Goal: Use online tool/utility: Utilize a website feature to perform a specific function

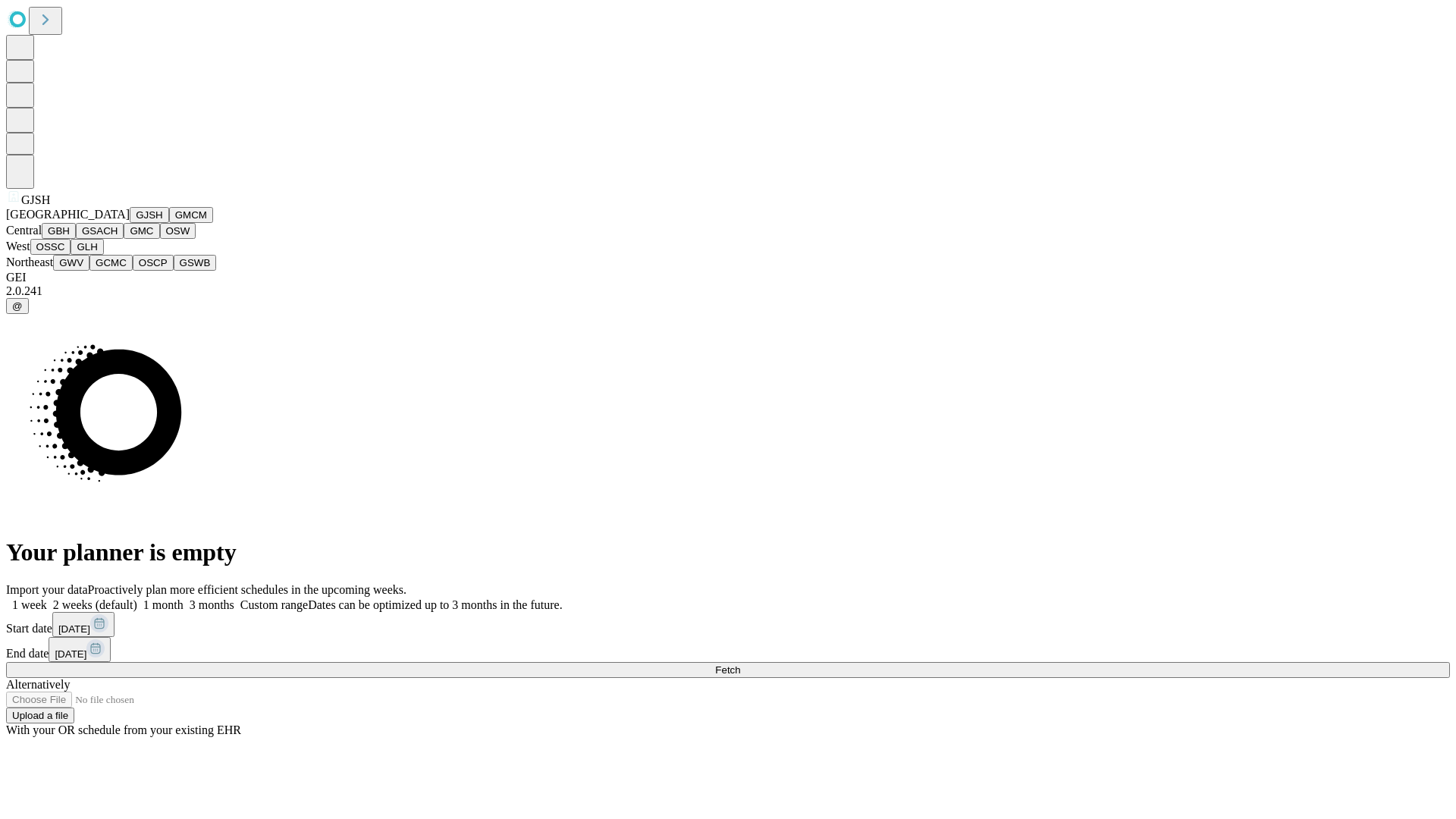
click at [129, 223] on button "GJSH" at bounding box center [149, 214] width 40 height 16
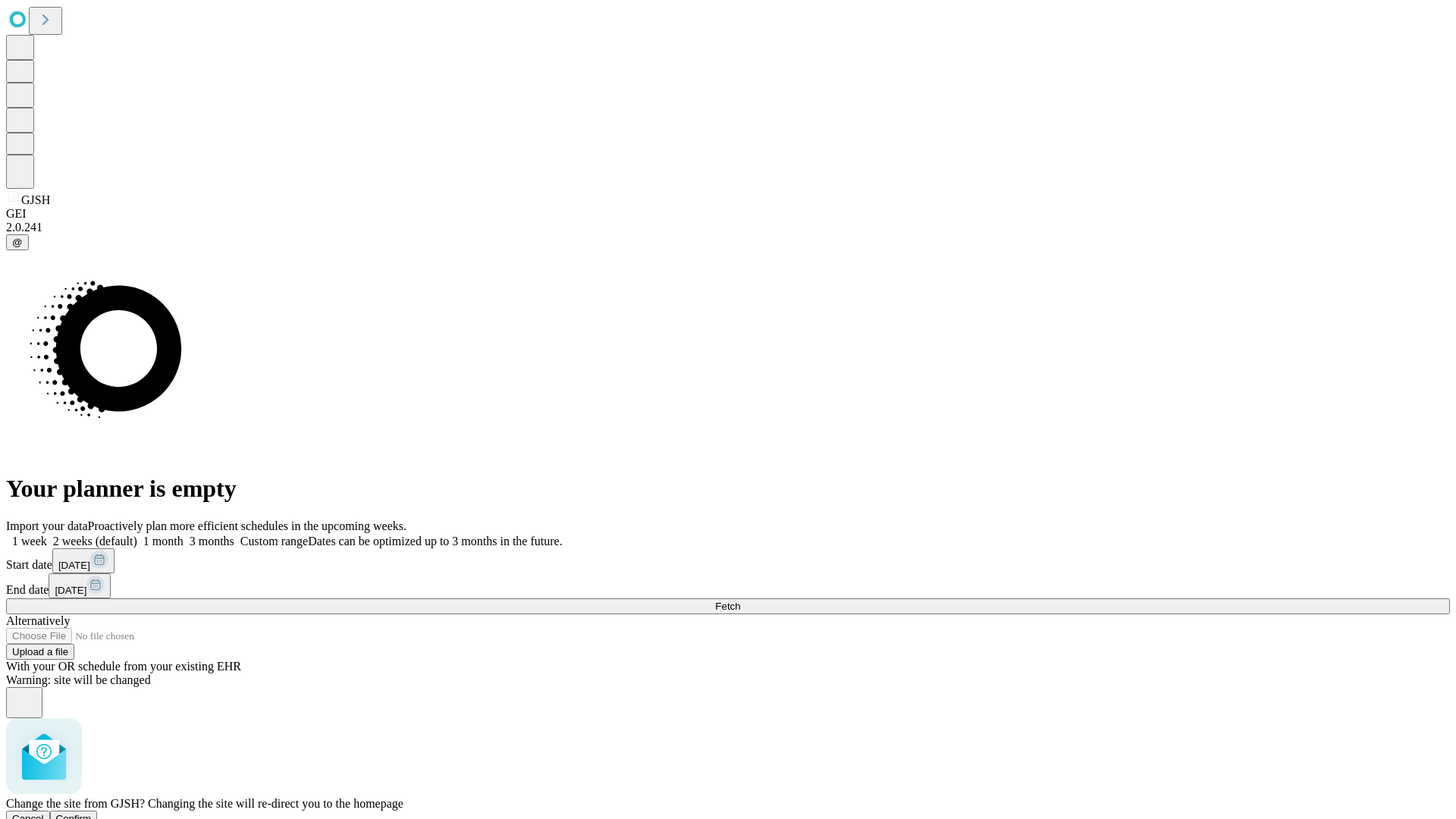
click at [91, 813] on span "Confirm" at bounding box center [73, 819] width 35 height 12
click at [138, 535] on label "2 weeks (default)" at bounding box center [92, 541] width 91 height 13
click at [740, 601] on span "Fetch" at bounding box center [728, 606] width 25 height 12
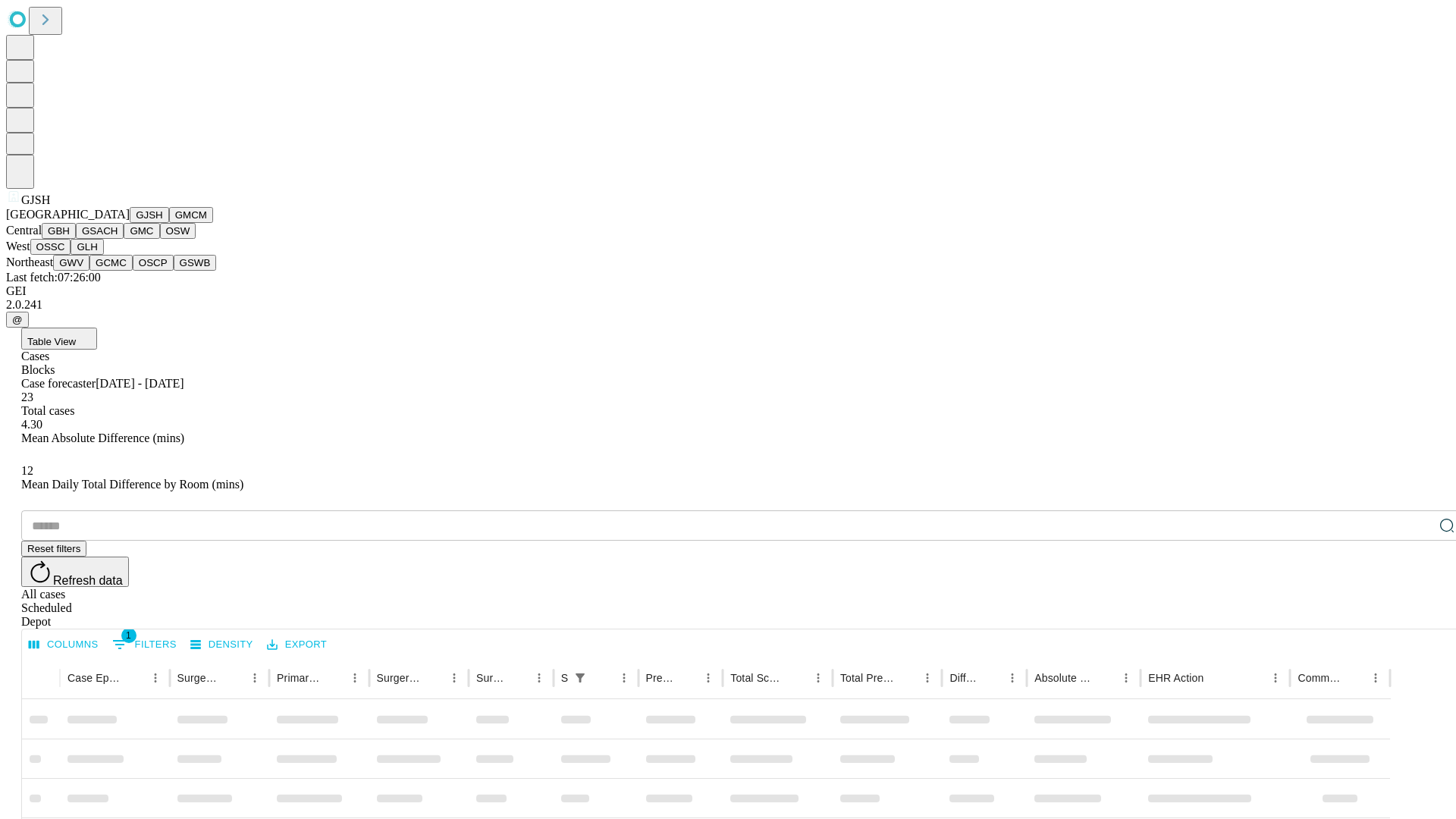
click at [169, 223] on button "GMCM" at bounding box center [190, 214] width 44 height 16
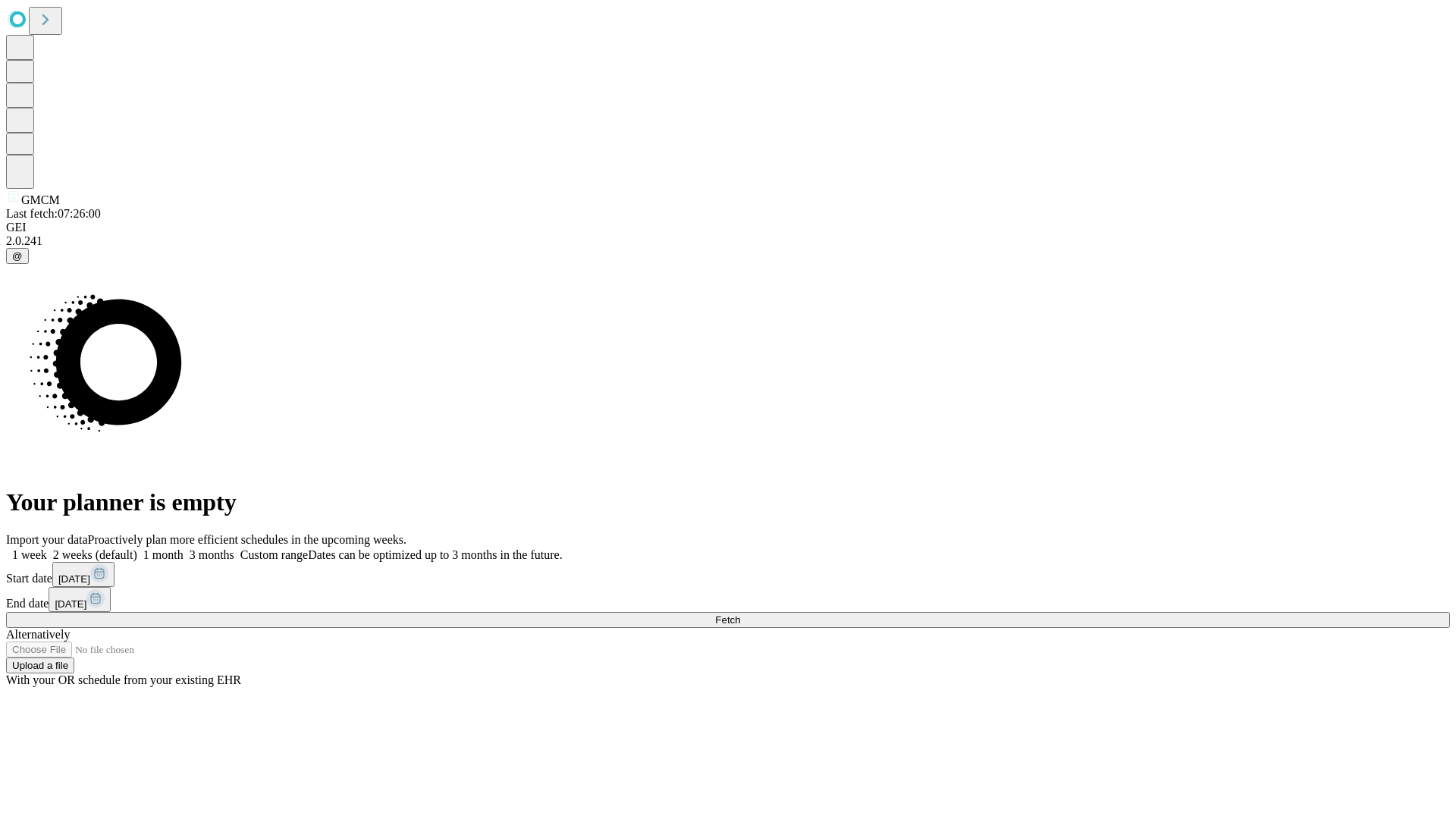
click at [138, 548] on label "2 weeks (default)" at bounding box center [92, 555] width 91 height 13
click at [740, 614] on span "Fetch" at bounding box center [728, 620] width 25 height 12
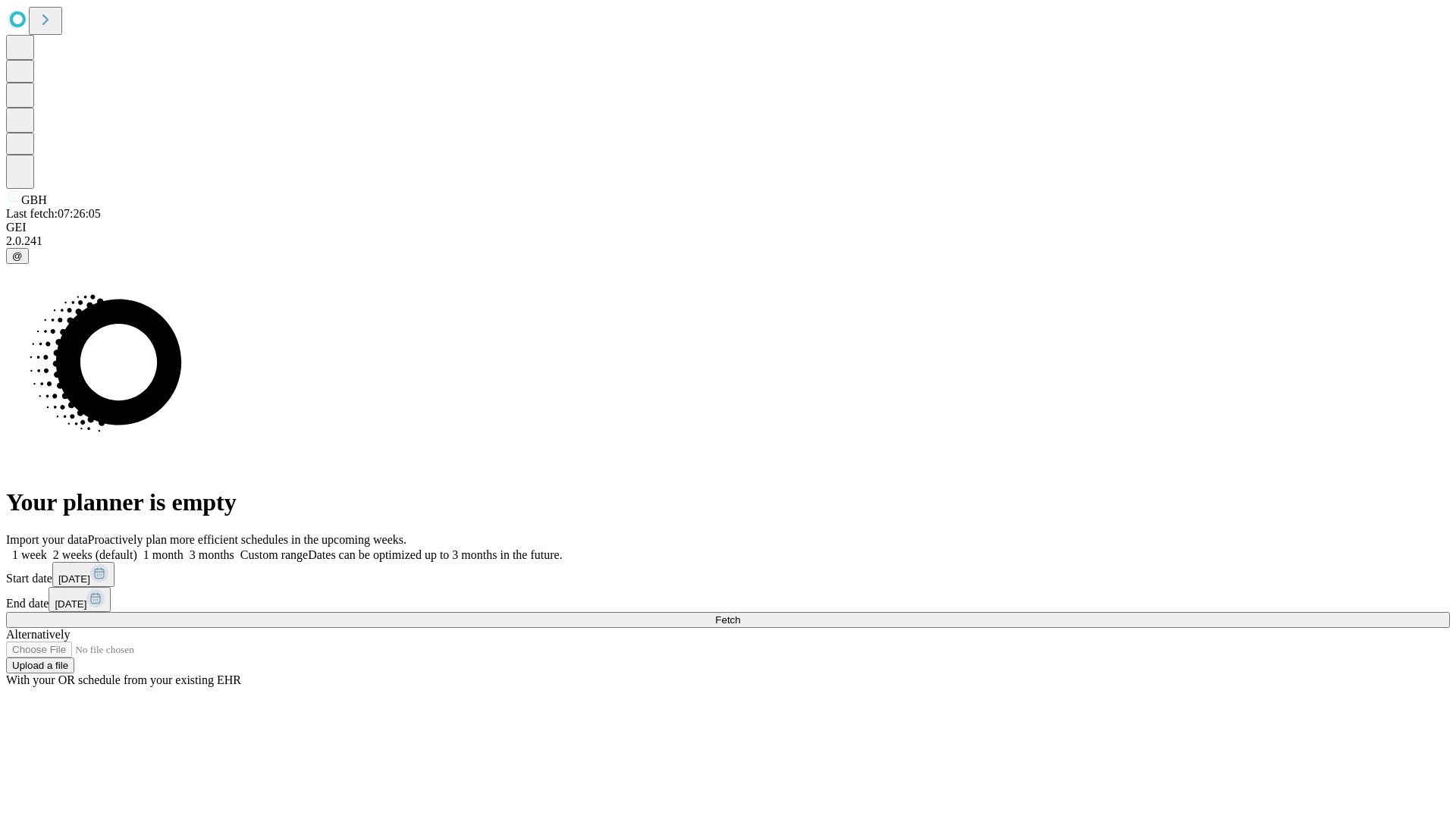
click at [138, 548] on label "2 weeks (default)" at bounding box center [92, 555] width 91 height 13
click at [740, 614] on span "Fetch" at bounding box center [728, 620] width 25 height 12
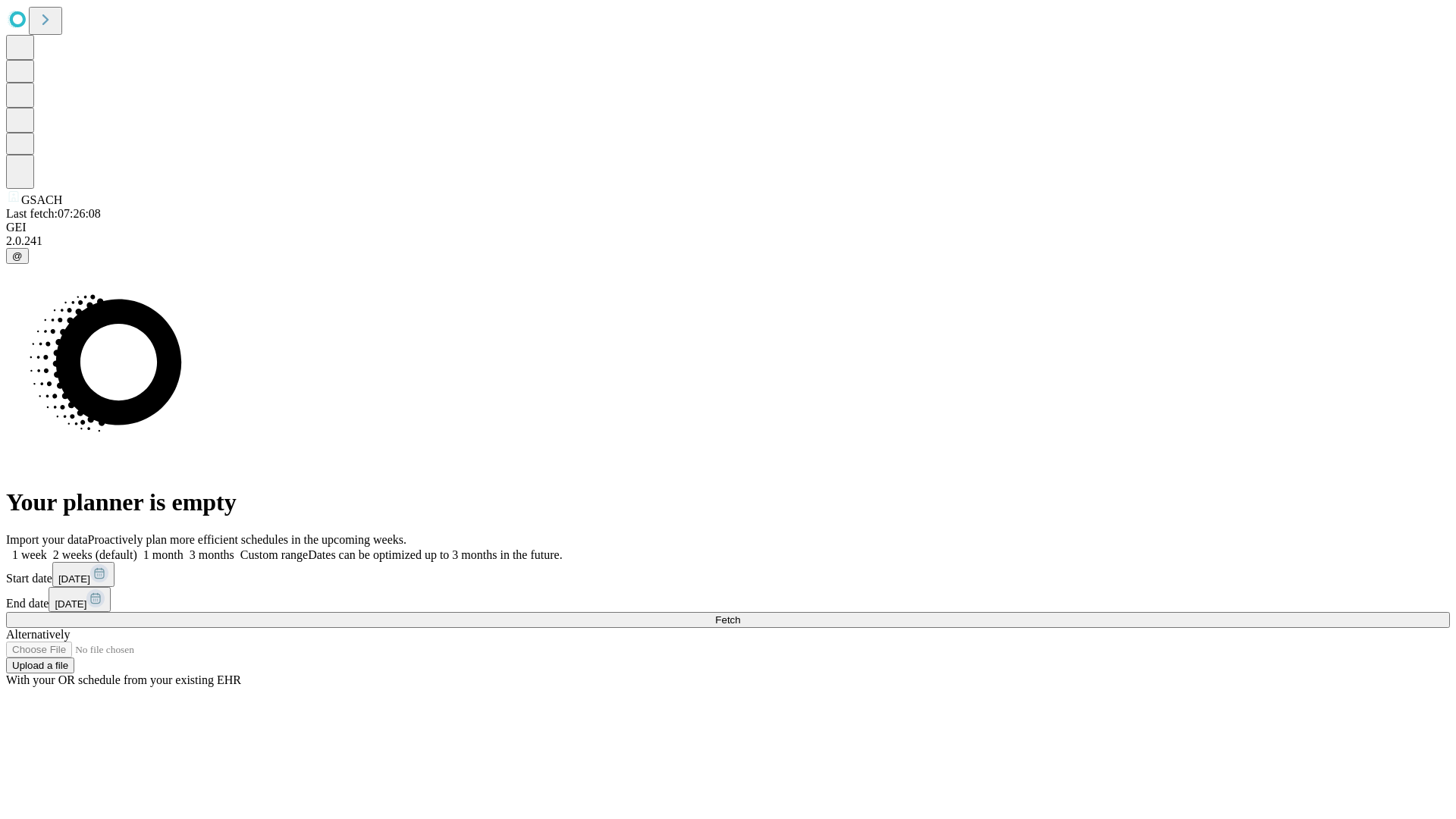
click at [138, 548] on label "2 weeks (default)" at bounding box center [92, 555] width 91 height 13
click at [740, 614] on span "Fetch" at bounding box center [728, 620] width 25 height 12
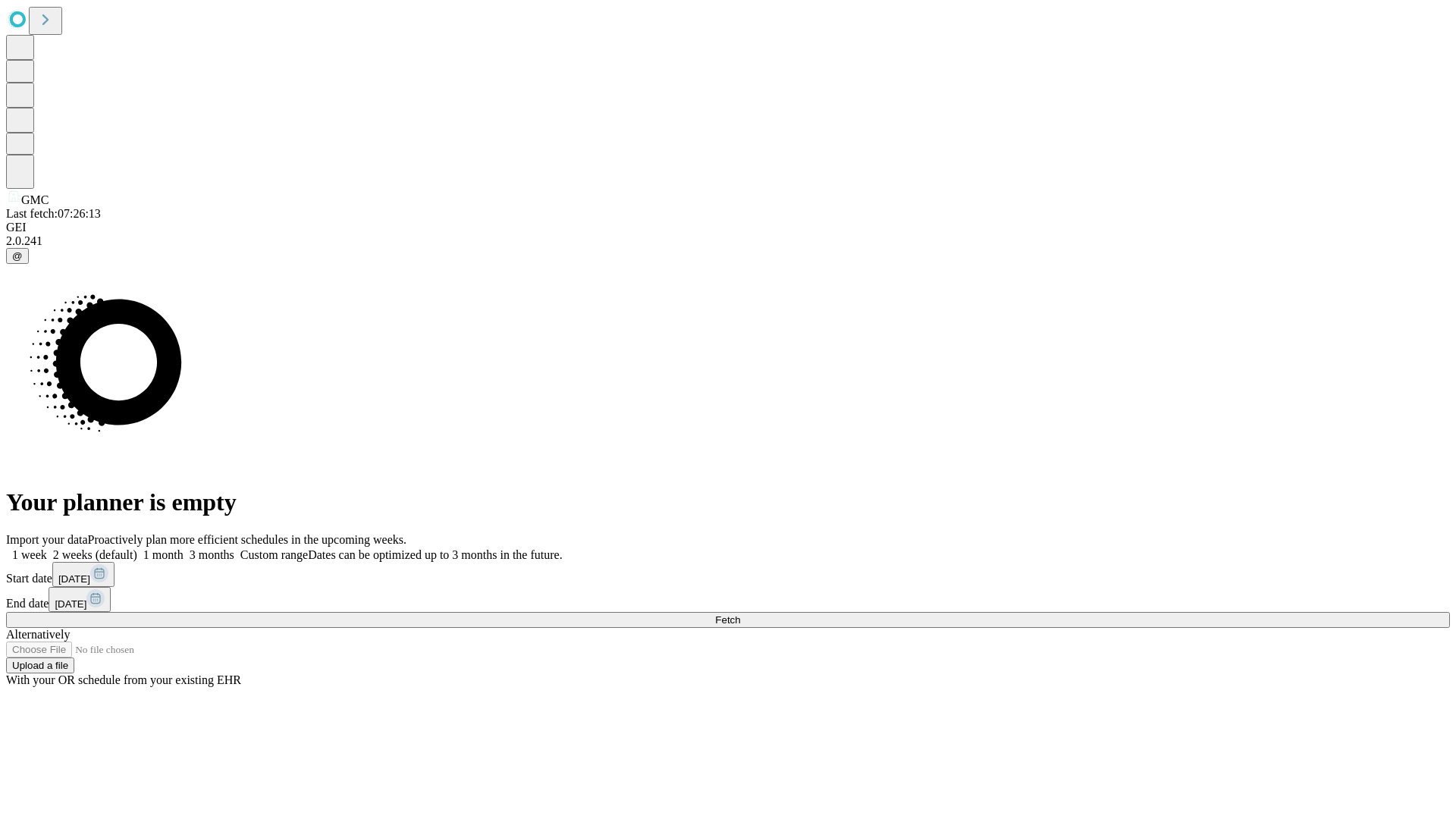
click at [138, 548] on label "2 weeks (default)" at bounding box center [92, 555] width 91 height 13
click at [740, 614] on span "Fetch" at bounding box center [728, 620] width 25 height 12
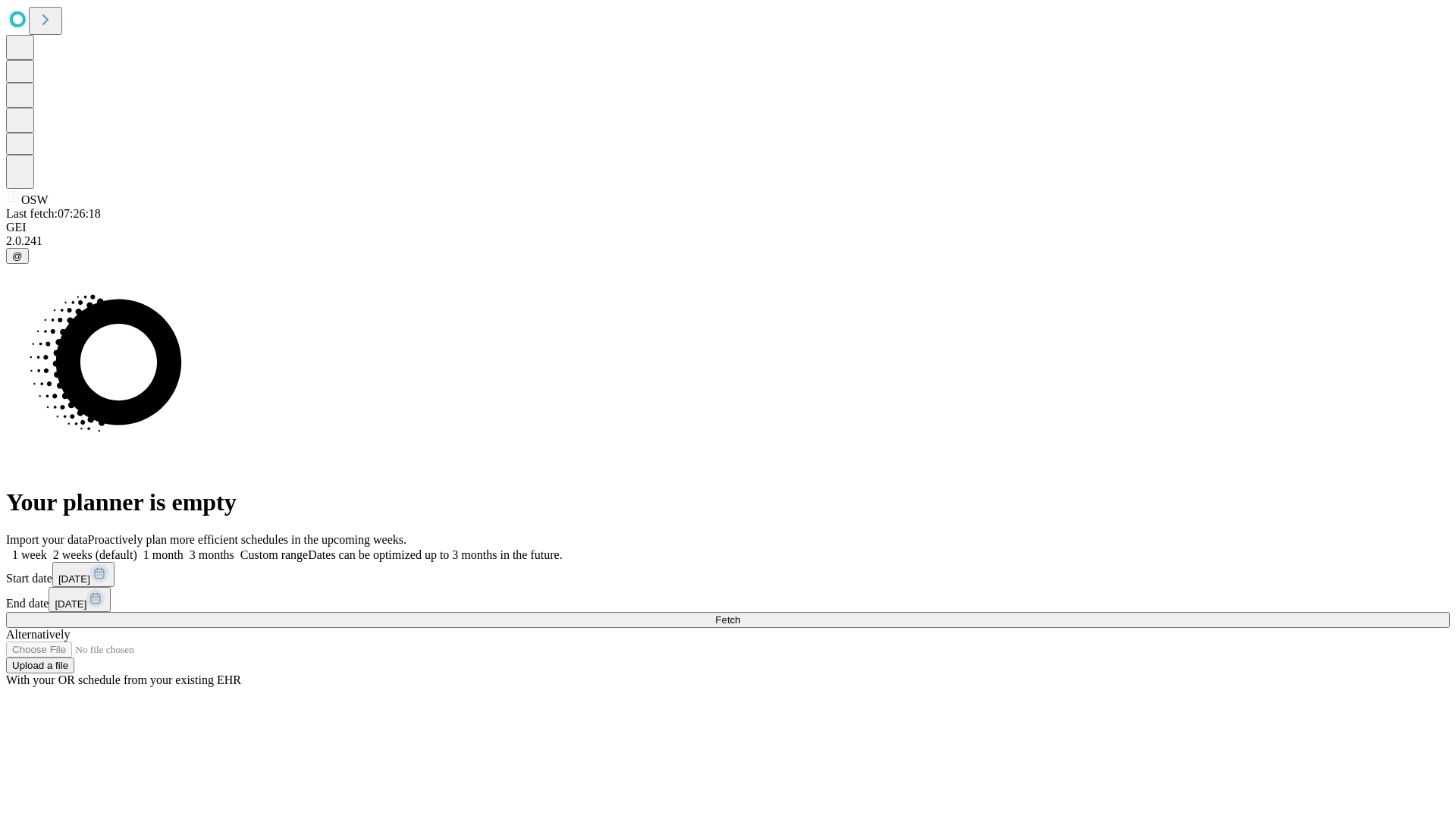
click at [138, 548] on label "2 weeks (default)" at bounding box center [92, 555] width 91 height 13
click at [740, 614] on span "Fetch" at bounding box center [728, 620] width 25 height 12
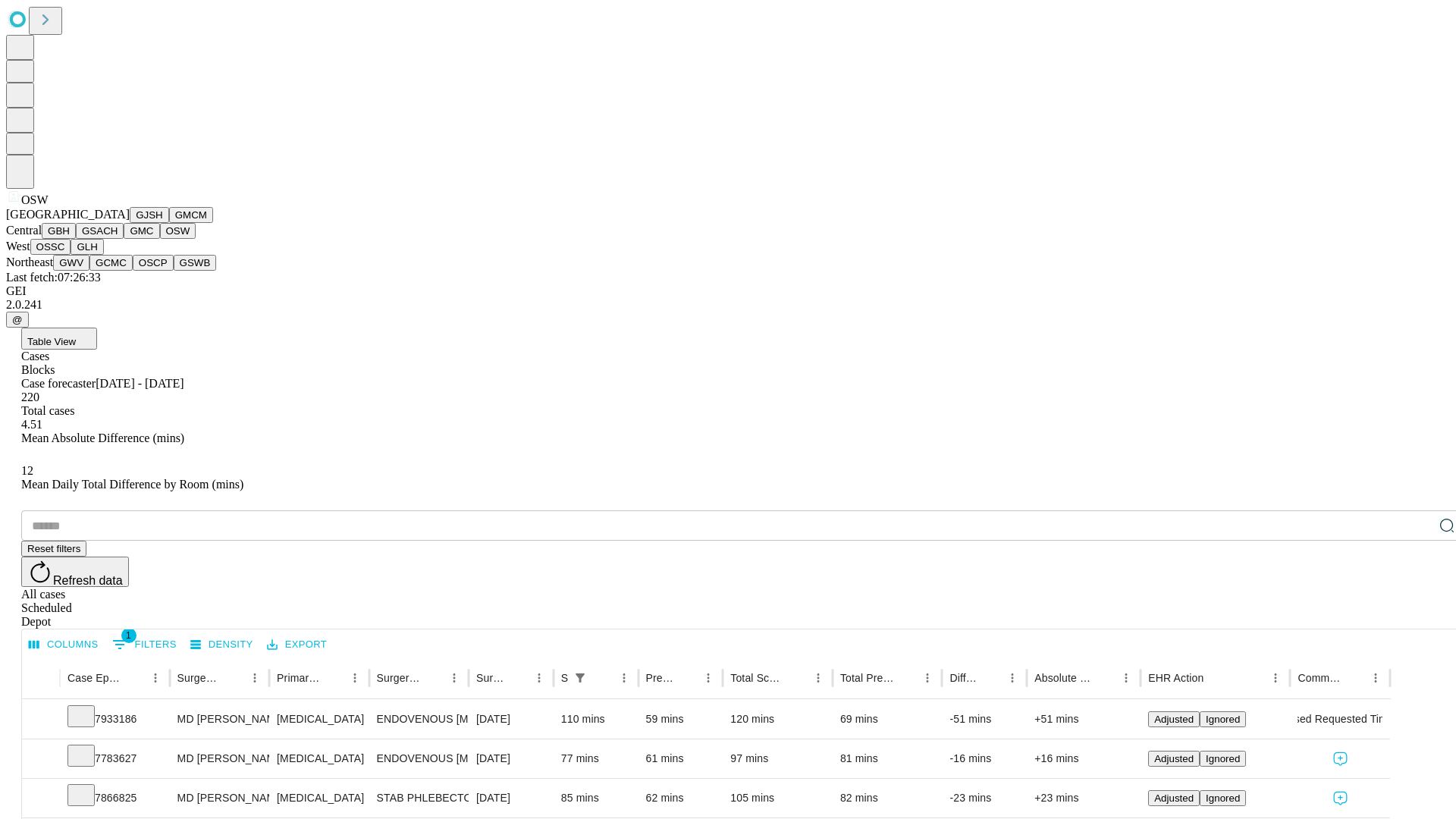
click at [72, 255] on button "OSSC" at bounding box center [51, 246] width 41 height 16
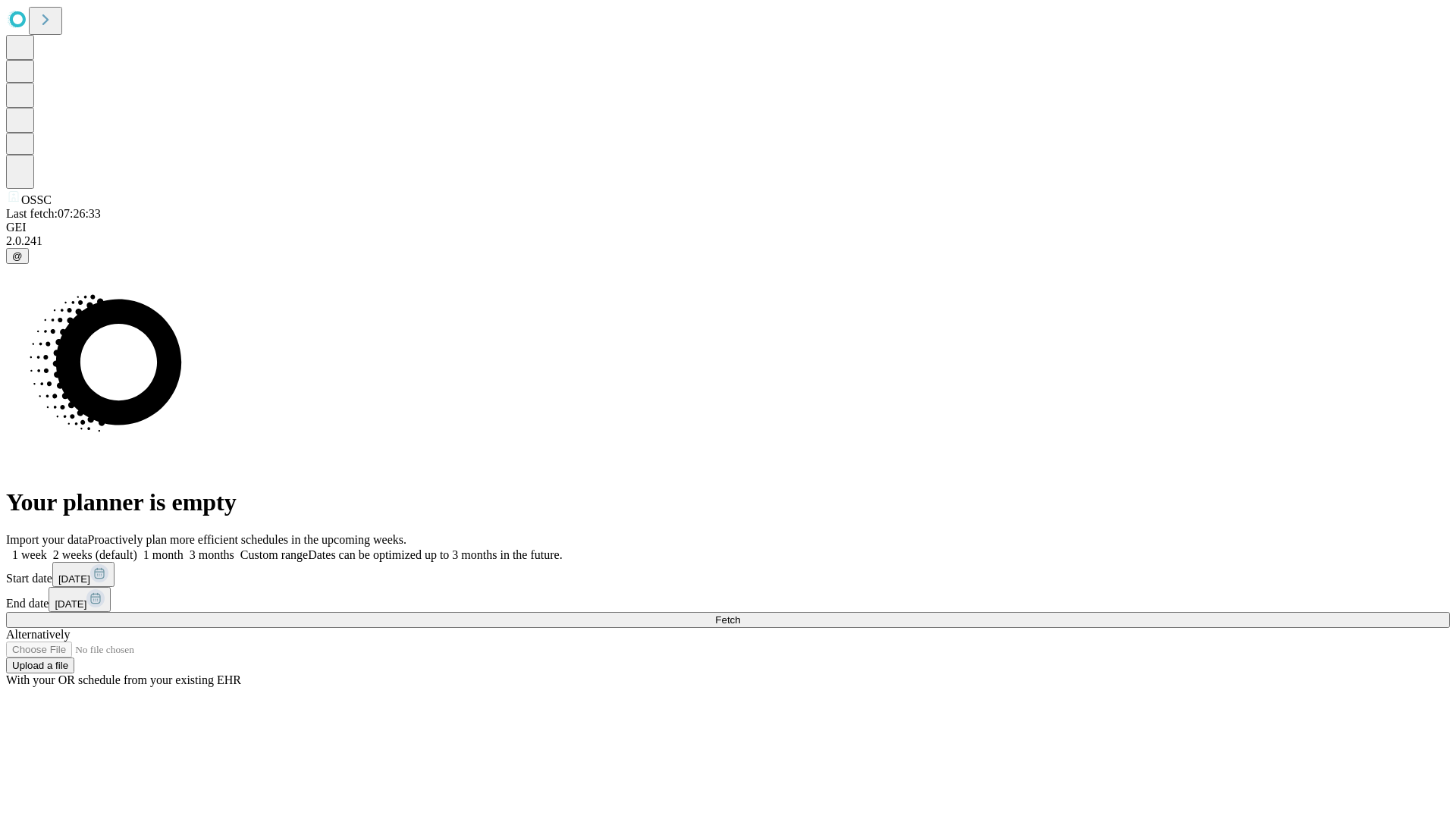
click at [138, 548] on label "2 weeks (default)" at bounding box center [92, 555] width 91 height 13
click at [740, 614] on span "Fetch" at bounding box center [728, 620] width 25 height 12
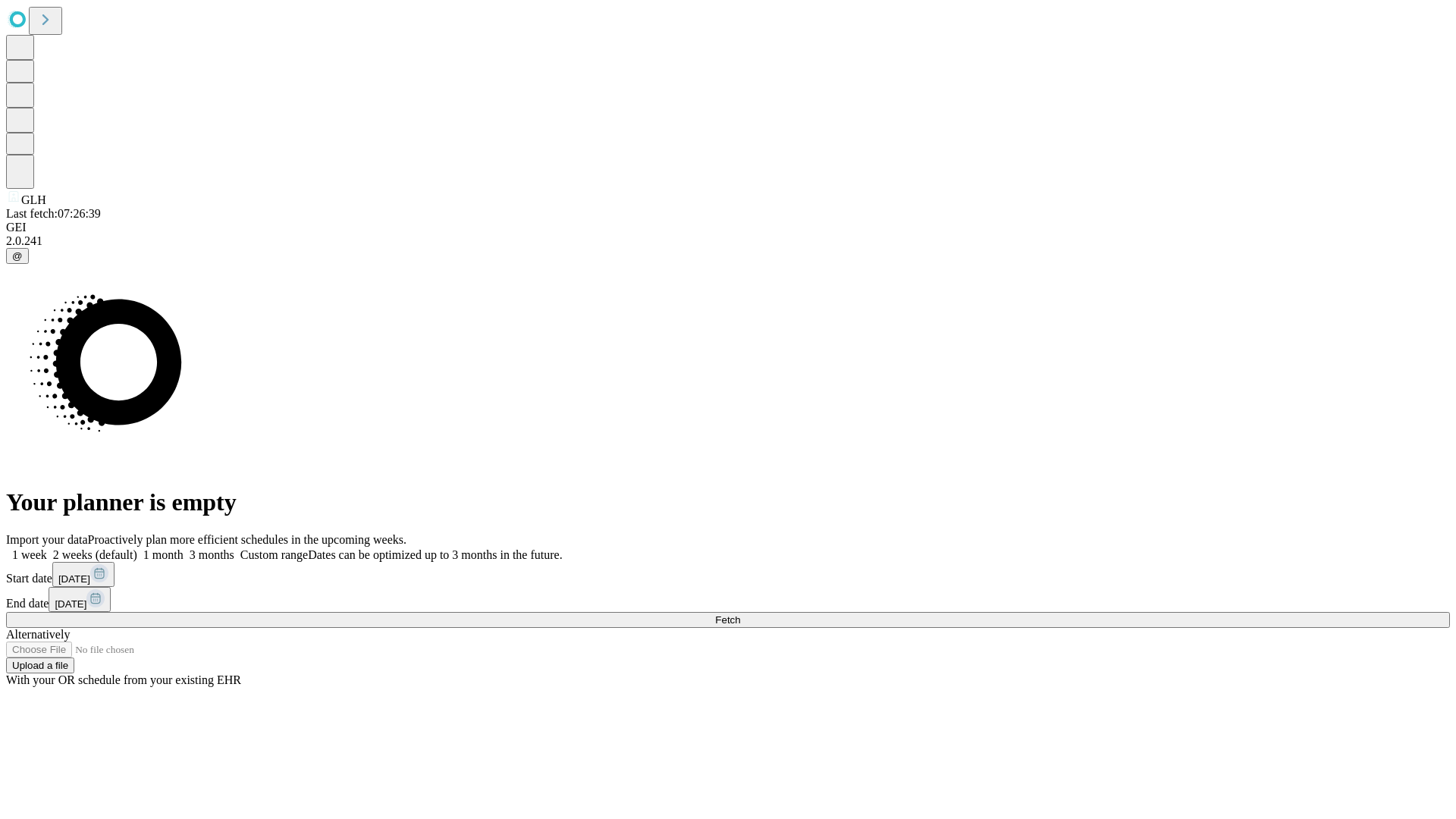
click at [138, 548] on label "2 weeks (default)" at bounding box center [92, 555] width 91 height 13
click at [740, 614] on span "Fetch" at bounding box center [728, 620] width 25 height 12
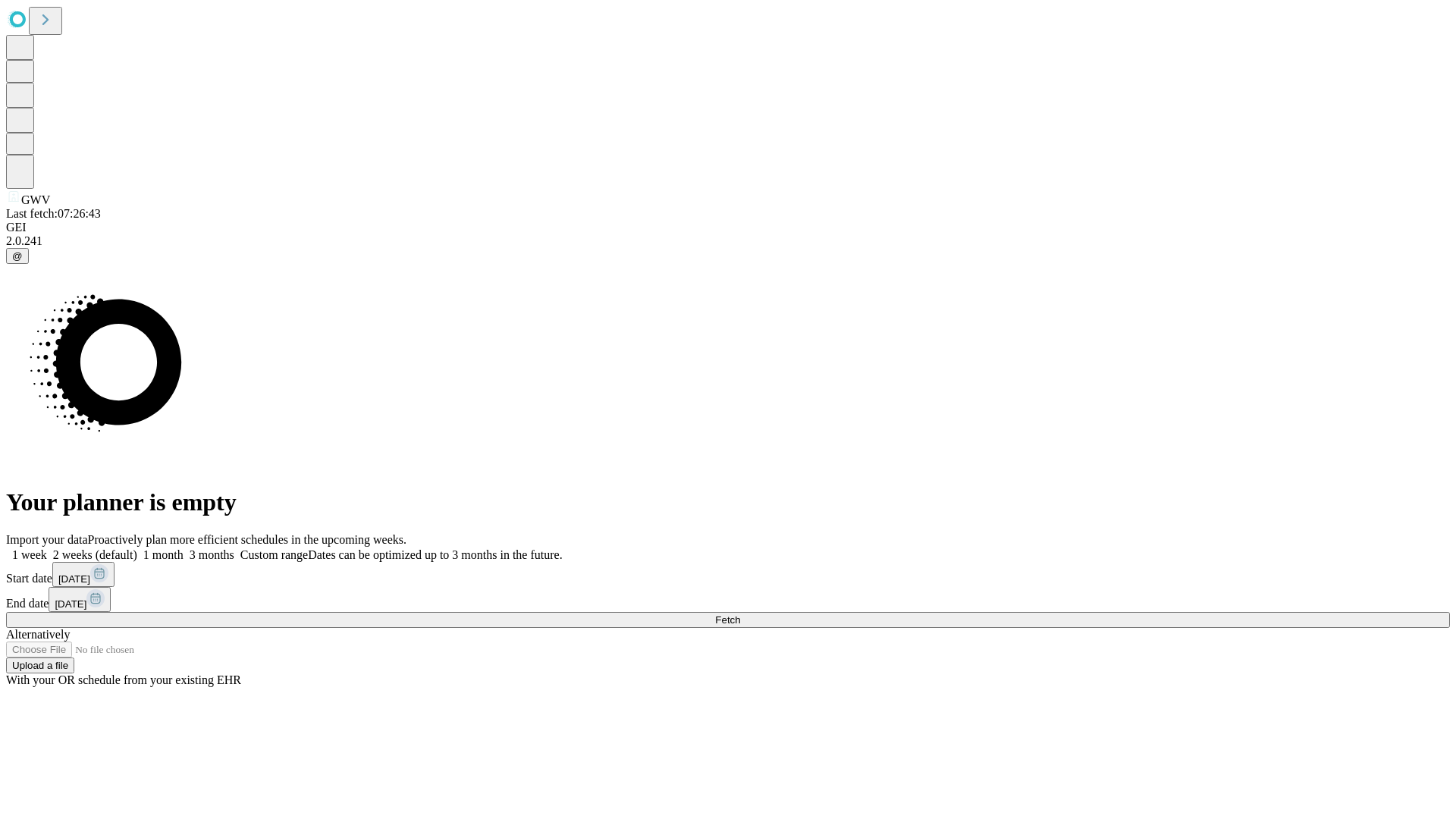
click at [138, 548] on label "2 weeks (default)" at bounding box center [92, 555] width 91 height 13
click at [740, 614] on span "Fetch" at bounding box center [728, 620] width 25 height 12
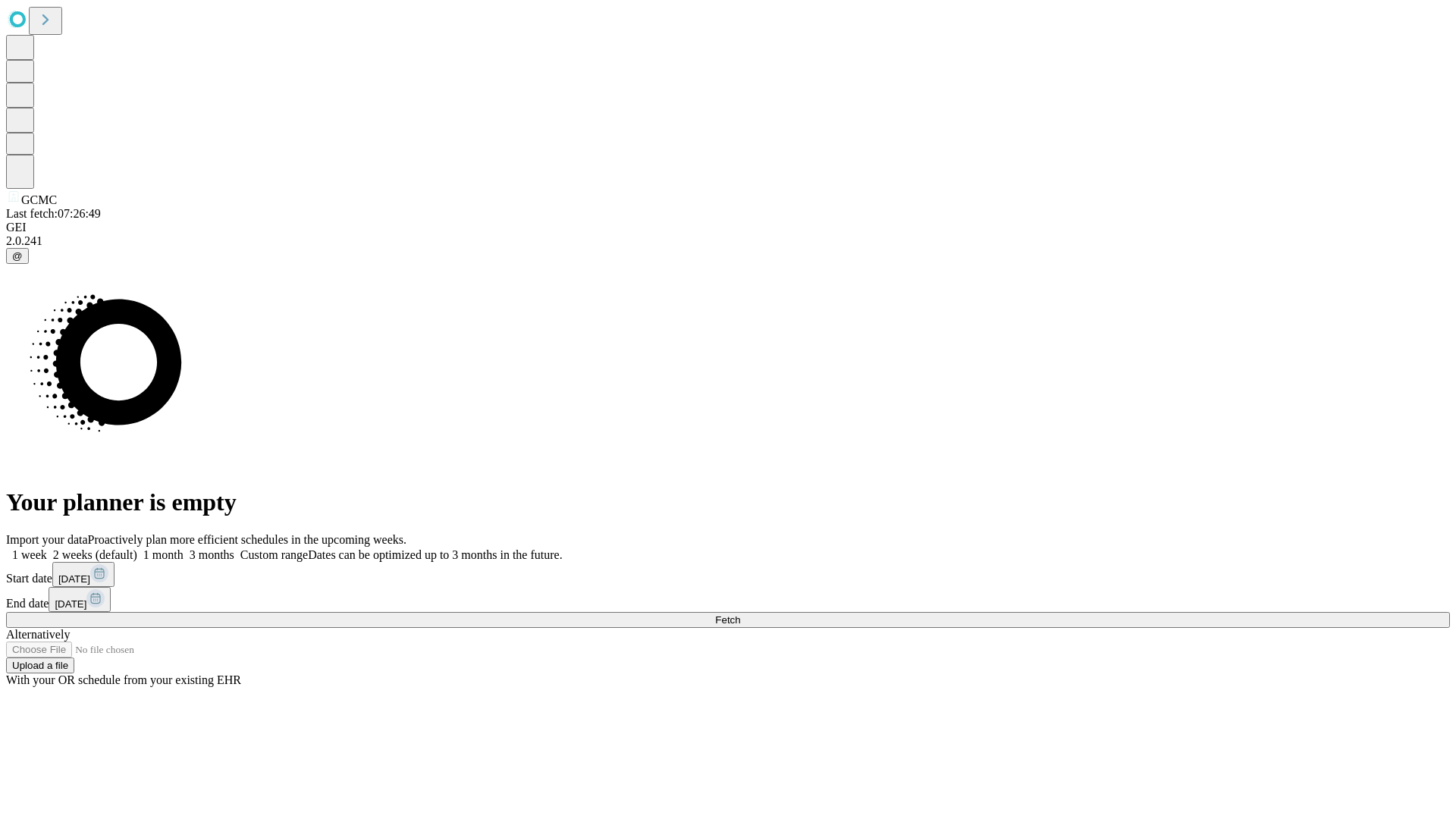
click at [138, 548] on label "2 weeks (default)" at bounding box center [92, 555] width 91 height 13
click at [740, 614] on span "Fetch" at bounding box center [728, 620] width 25 height 12
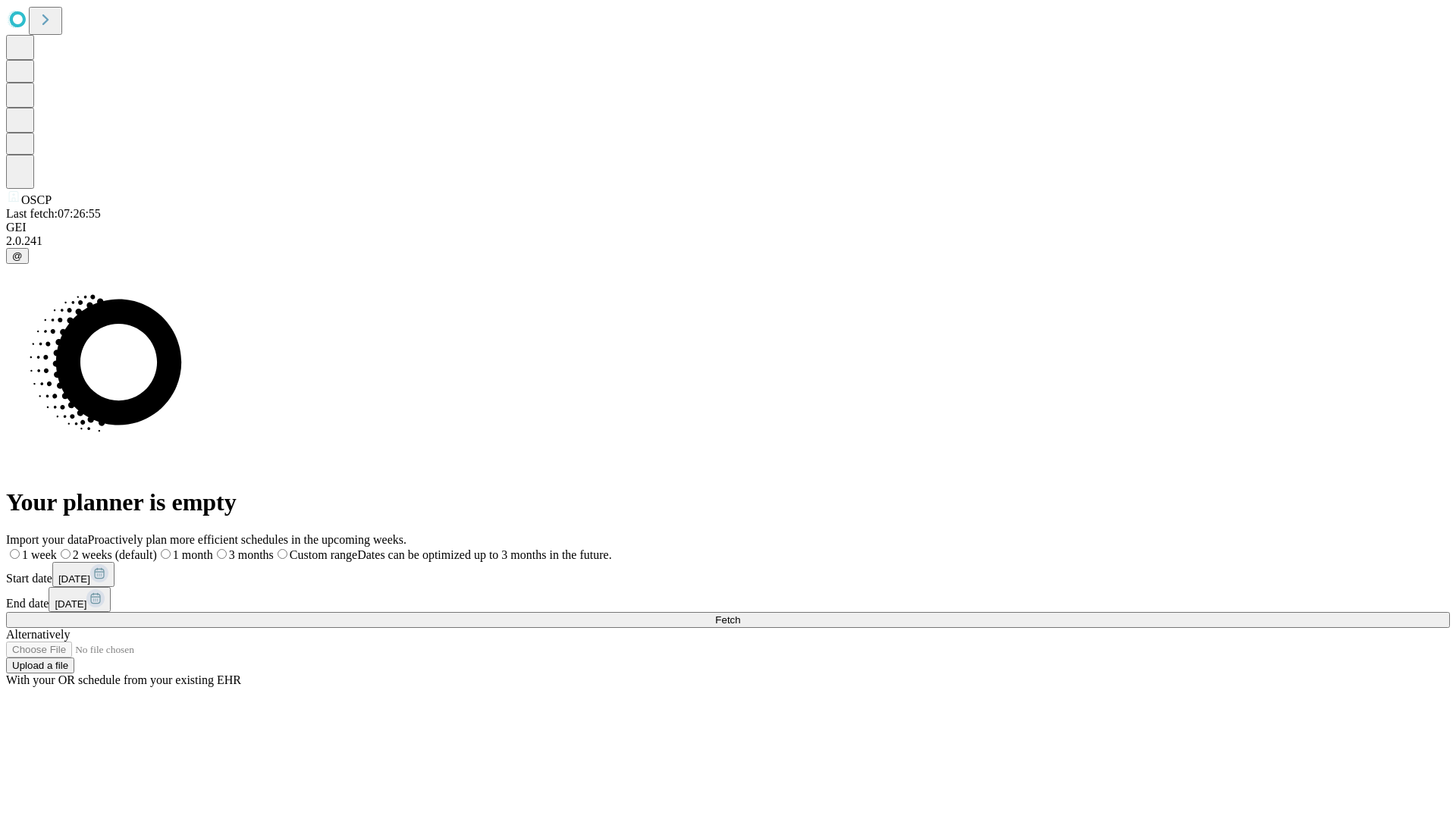
click at [157, 548] on label "2 weeks (default)" at bounding box center [106, 555] width 100 height 13
click at [740, 614] on span "Fetch" at bounding box center [728, 620] width 25 height 12
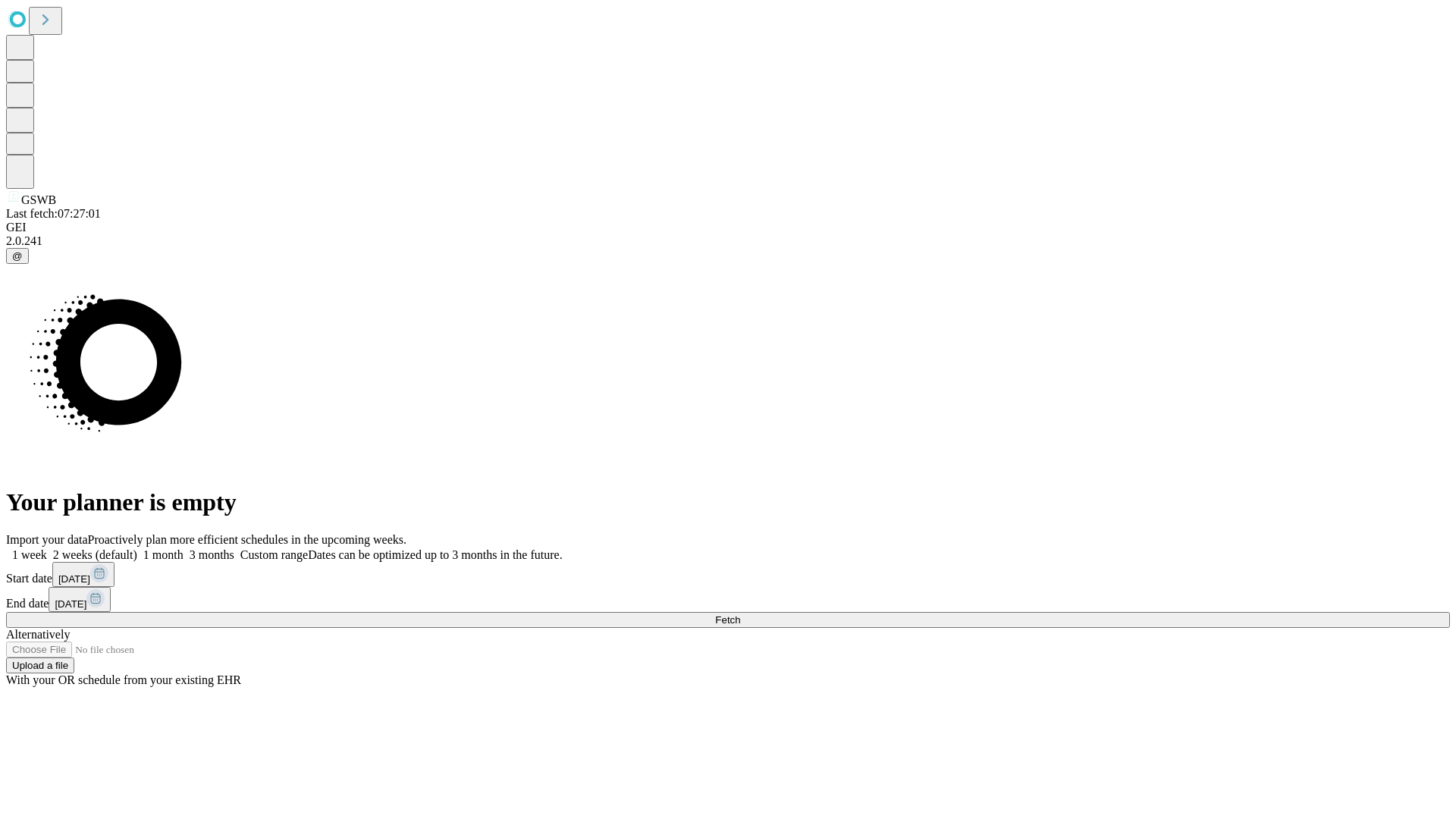
click at [138, 548] on label "2 weeks (default)" at bounding box center [92, 555] width 91 height 13
click at [740, 614] on span "Fetch" at bounding box center [728, 620] width 25 height 12
